Goal: Information Seeking & Learning: Learn about a topic

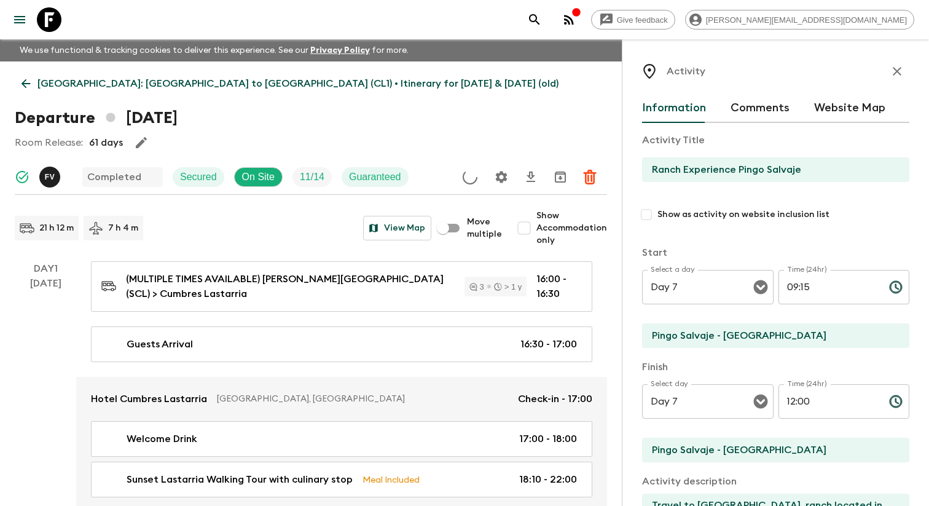
click at [28, 31] on button "menu" at bounding box center [19, 19] width 25 height 25
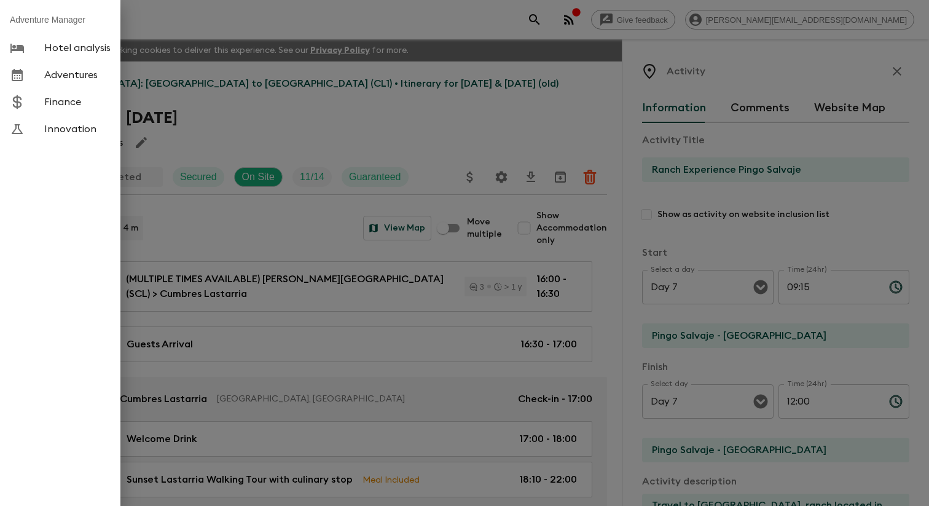
click at [55, 69] on link "Adventures" at bounding box center [60, 74] width 120 height 27
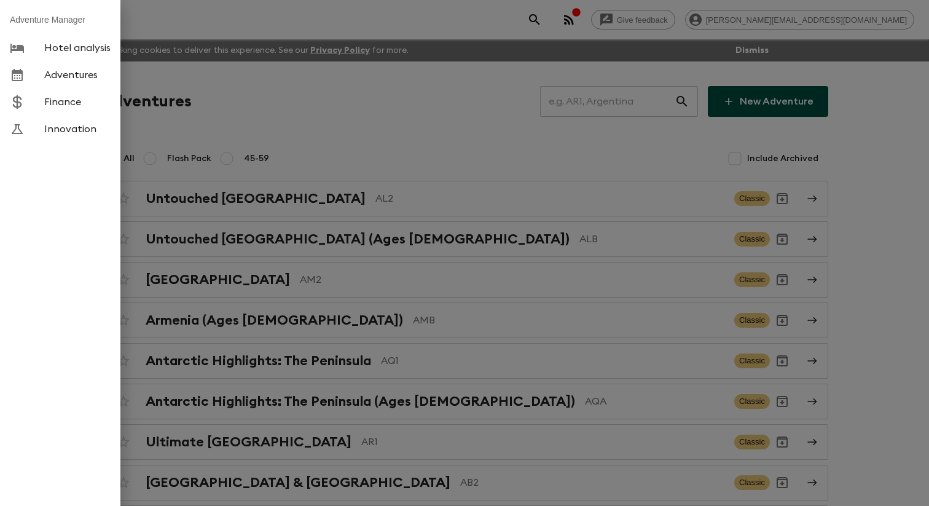
click at [109, 81] on span "Adventures" at bounding box center [77, 75] width 66 height 12
click at [322, 140] on div at bounding box center [464, 253] width 929 height 506
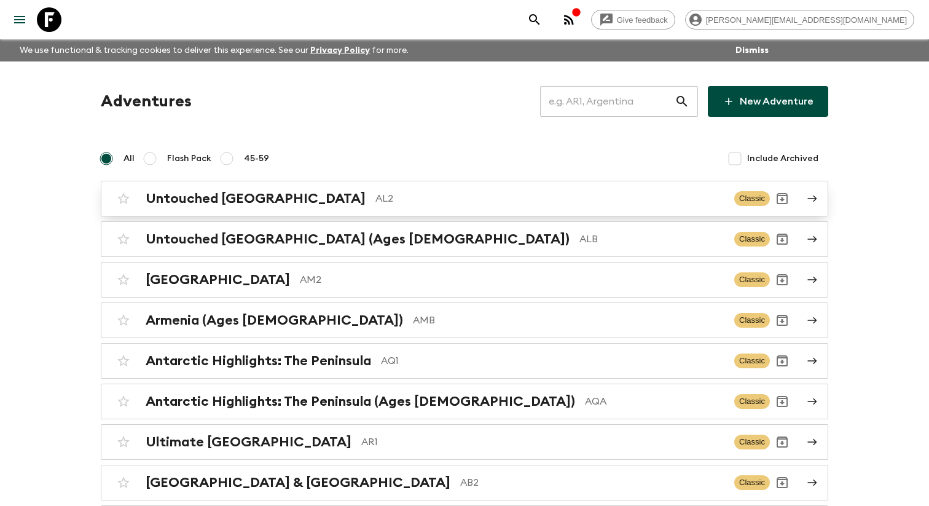
scroll to position [3580, 0]
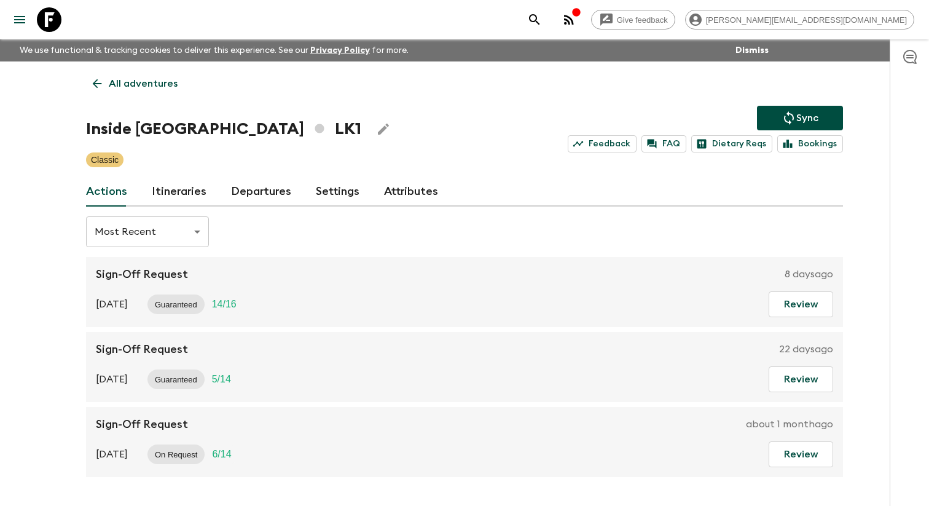
click at [179, 192] on link "Itineraries" at bounding box center [179, 192] width 55 height 30
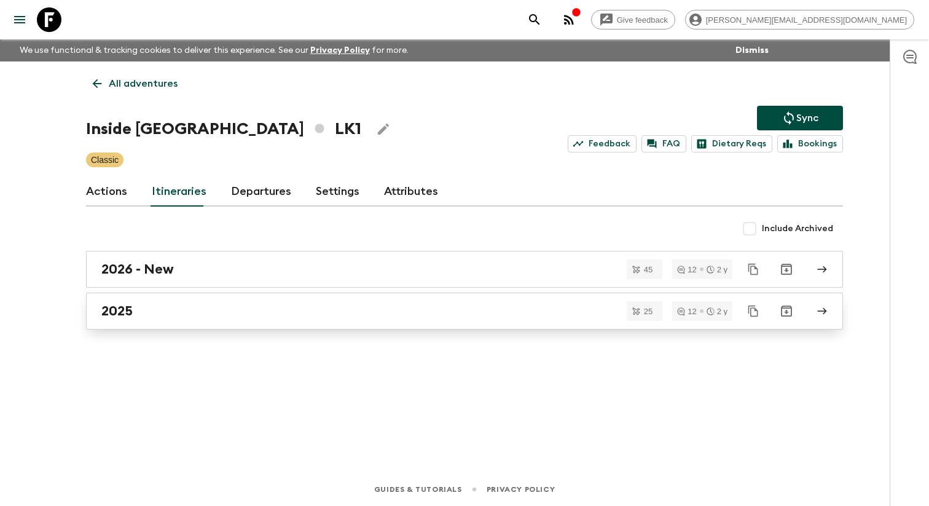
click at [192, 310] on div "2025" at bounding box center [452, 311] width 703 height 16
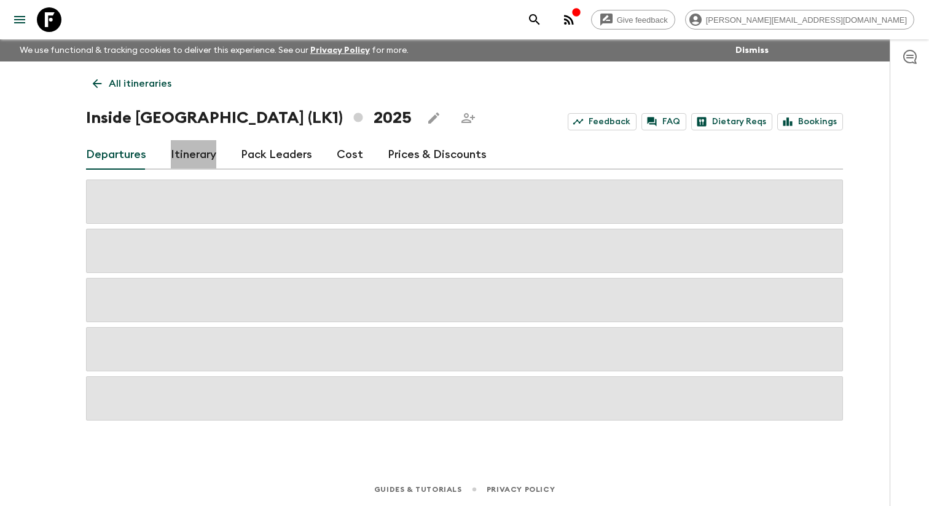
click at [193, 170] on link "Itinerary" at bounding box center [193, 155] width 45 height 30
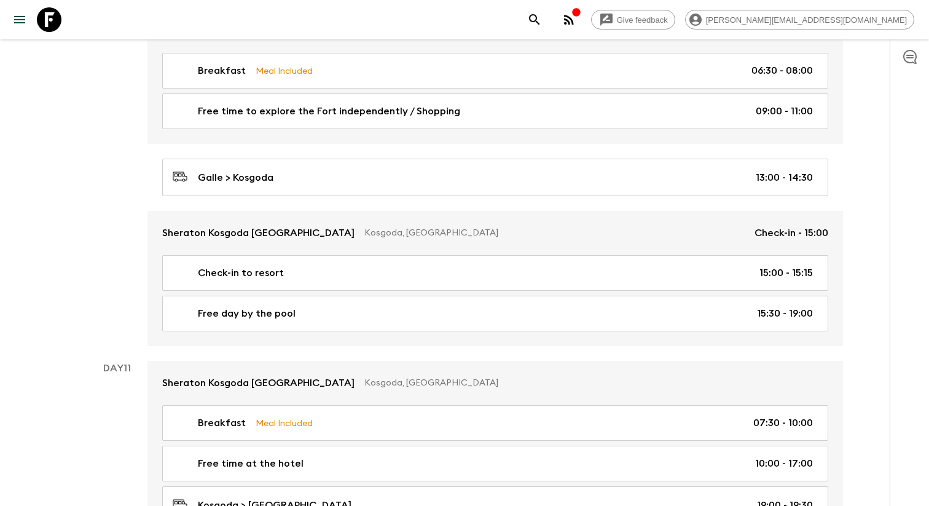
scroll to position [3873, 0]
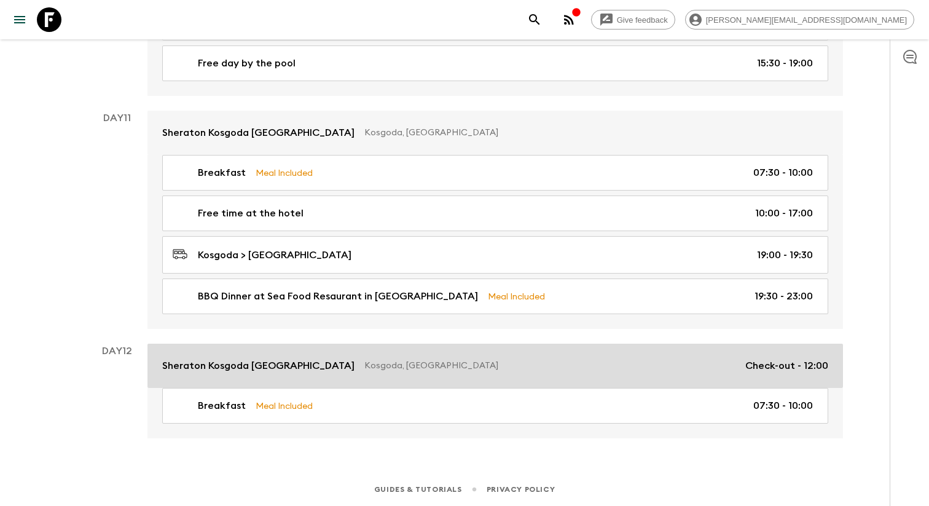
click at [250, 358] on link "Sheraton Kosgoda [GEOGRAPHIC_DATA] [GEOGRAPHIC_DATA], [GEOGRAPHIC_DATA] Check-o…" at bounding box center [496, 366] width 696 height 44
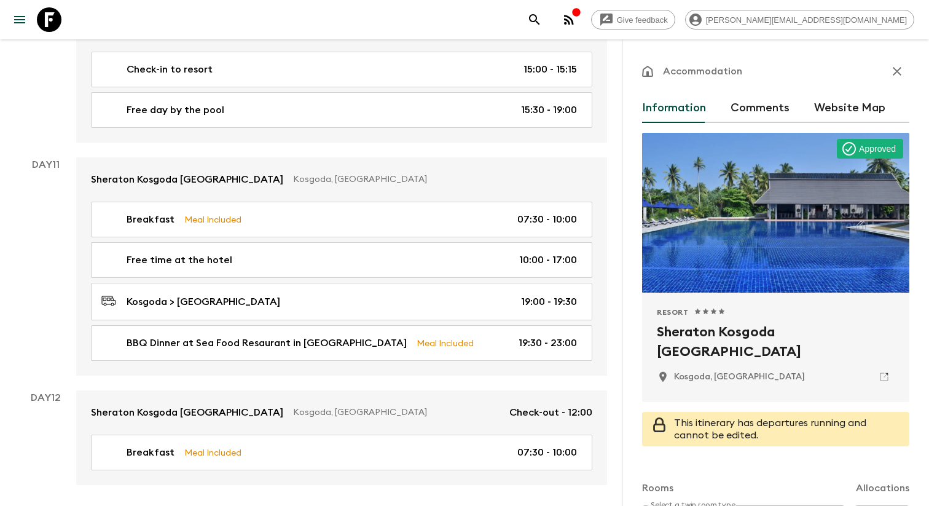
drag, startPoint x: 704, startPoint y: 355, endPoint x: 658, endPoint y: 337, distance: 49.2
click at [658, 337] on h2 "Sheraton Kosgoda [GEOGRAPHIC_DATA]" at bounding box center [776, 341] width 238 height 39
copy h2 "Sheraton Kosgoda [GEOGRAPHIC_DATA]"
